Goal: Task Accomplishment & Management: Complete application form

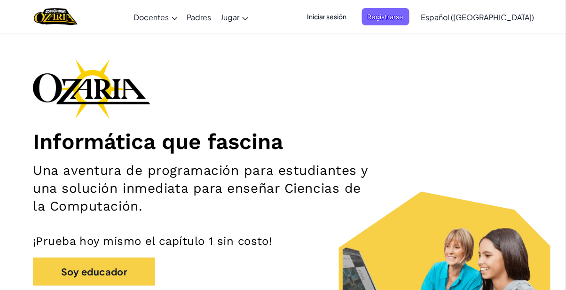
scroll to position [53, 0]
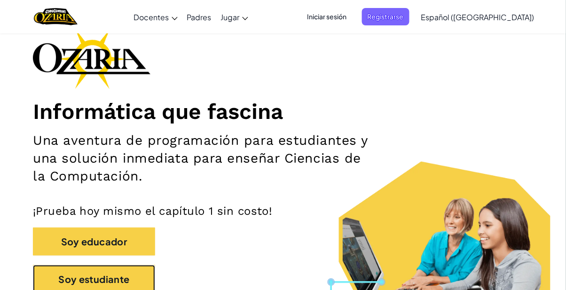
click at [139, 279] on button "Soy estudiante" at bounding box center [94, 279] width 122 height 28
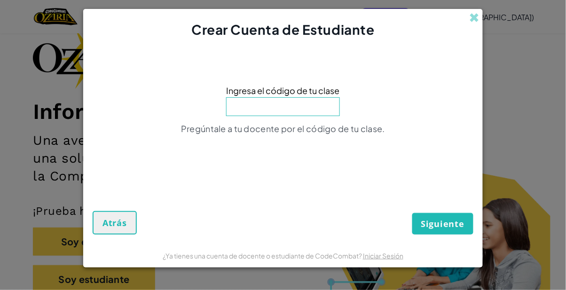
type input "OldBoatArm"
click at [440, 206] on div "Siguiente Atrás" at bounding box center [283, 205] width 381 height 58
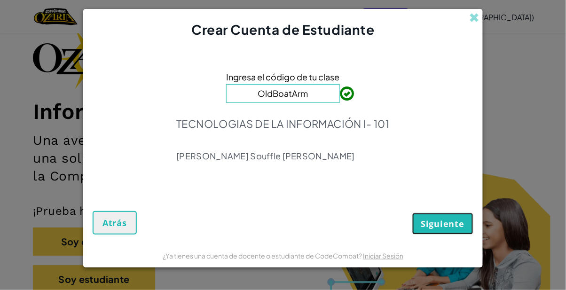
click at [449, 222] on span "Siguiente" at bounding box center [442, 223] width 43 height 11
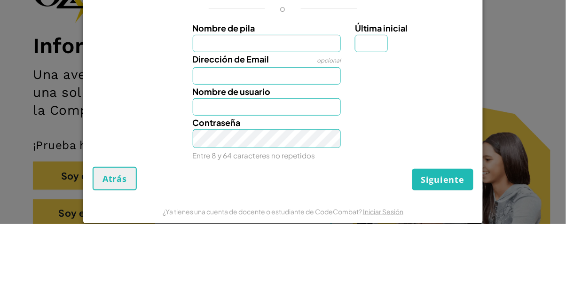
type input "A"
type input "[PERSON_NAME]"
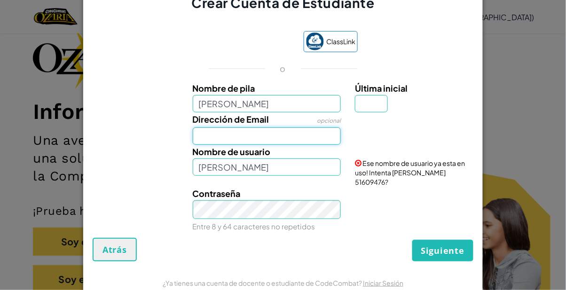
click at [319, 143] on input "Dirección de Email" at bounding box center [267, 135] width 149 height 17
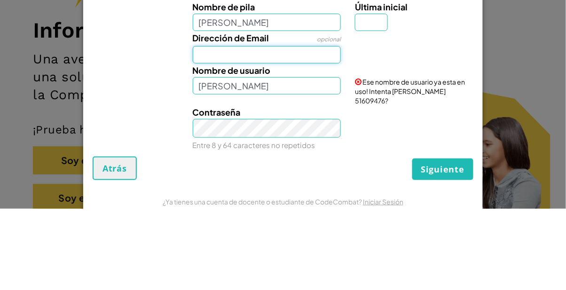
type input "[EMAIL_ADDRESS][DOMAIN_NAME]"
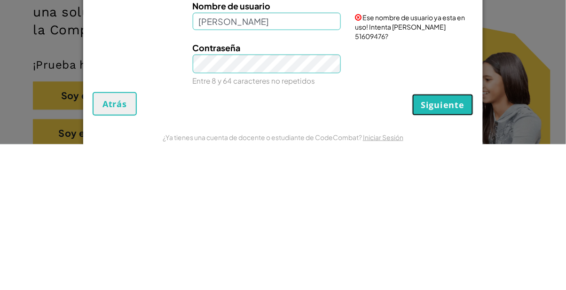
click at [461, 255] on span "Siguiente" at bounding box center [442, 250] width 43 height 11
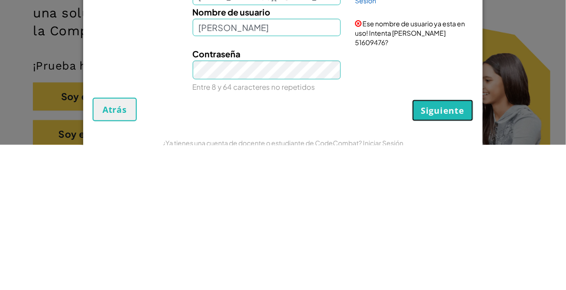
scroll to position [5, 0]
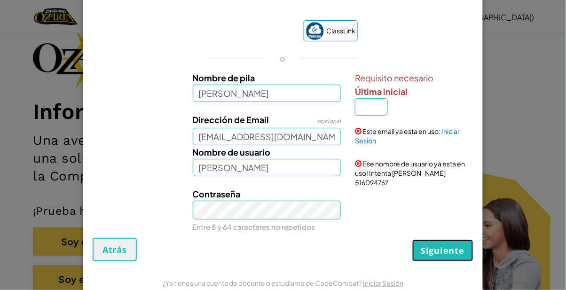
click at [446, 253] on span "Siguiente" at bounding box center [442, 250] width 43 height 11
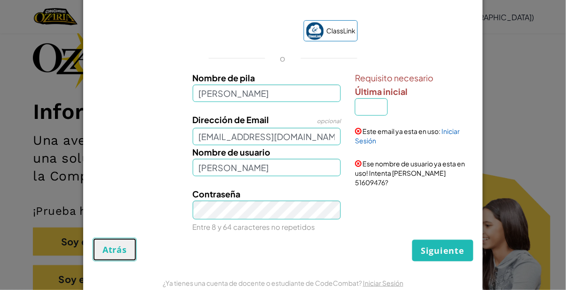
click at [112, 248] on span "Atrás" at bounding box center [114, 249] width 24 height 11
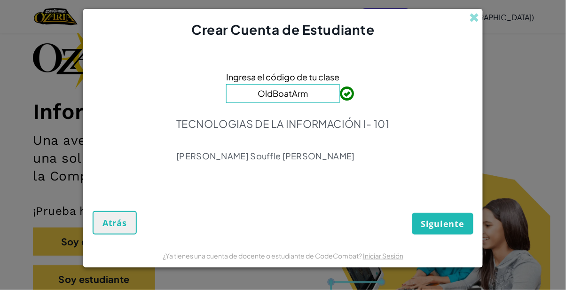
scroll to position [0, 0]
click at [477, 15] on span at bounding box center [474, 18] width 10 height 10
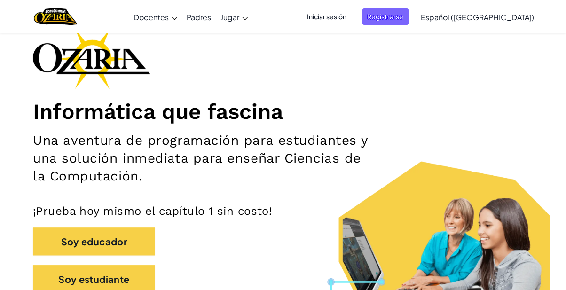
click at [352, 17] on span "Iniciar sesión" at bounding box center [327, 16] width 51 height 17
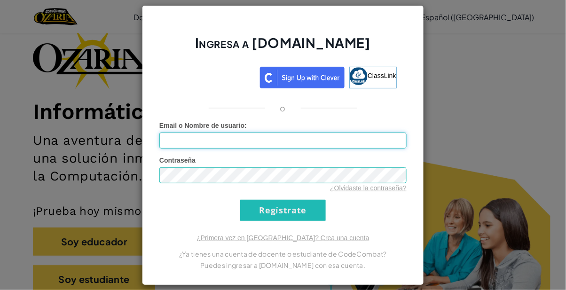
click at [289, 141] on input "Email o Nombre de usuario :" at bounding box center [282, 141] width 247 height 16
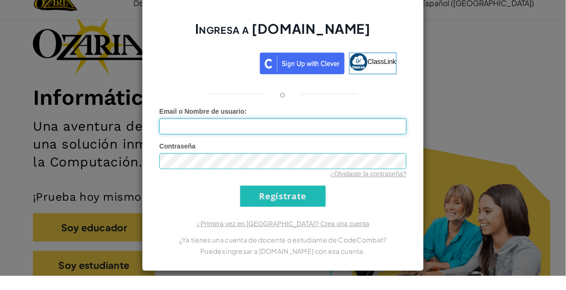
scroll to position [53, 0]
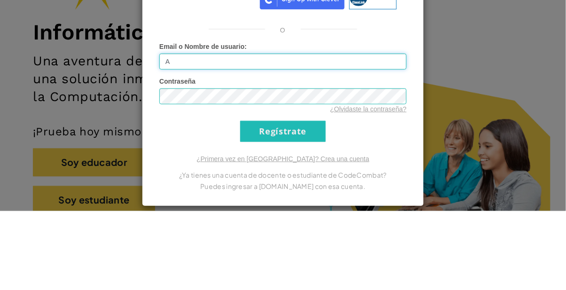
type input "[EMAIL_ADDRESS][DOMAIN_NAME]"
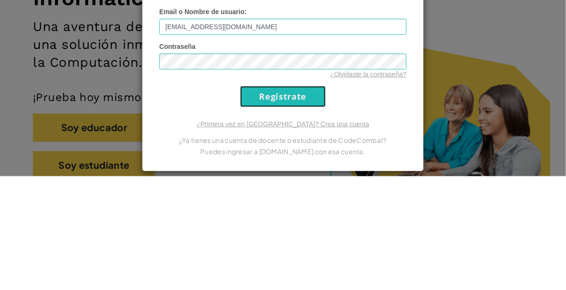
click at [308, 209] on input "Regístrate" at bounding box center [283, 210] width 86 height 21
